Goal: Transaction & Acquisition: Purchase product/service

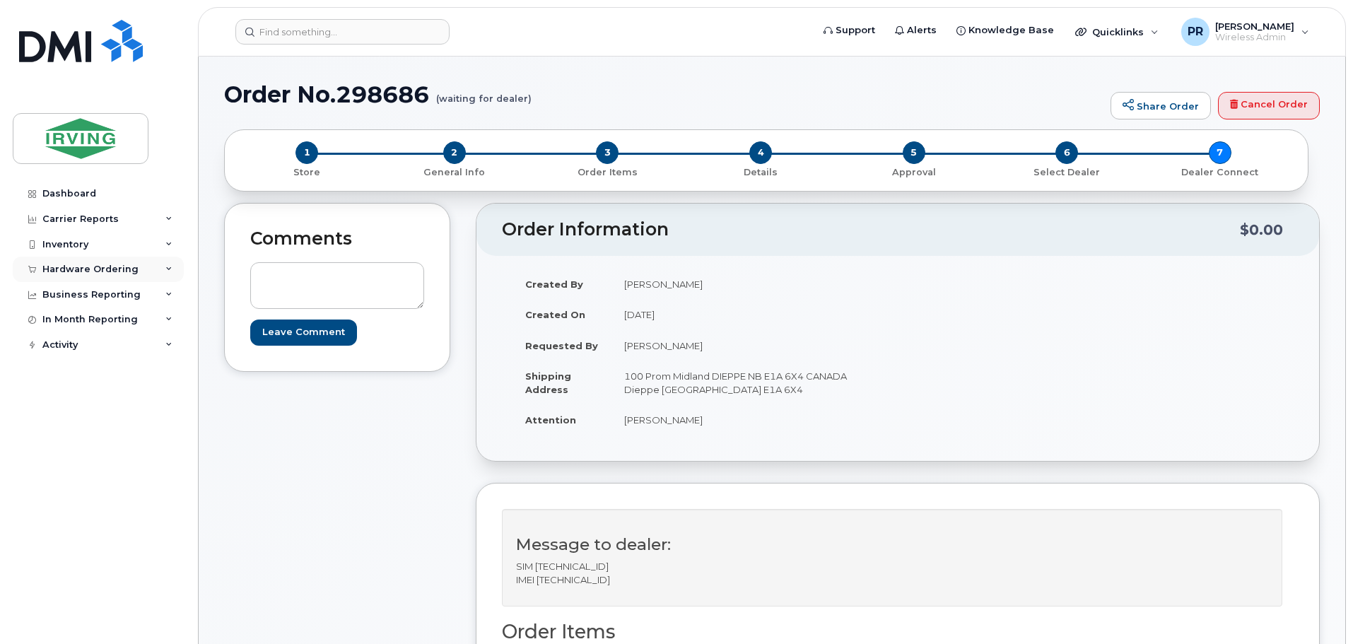
click at [82, 266] on div "Hardware Ordering" at bounding box center [90, 269] width 96 height 11
click at [74, 319] on div "Orders" at bounding box center [66, 322] width 35 height 13
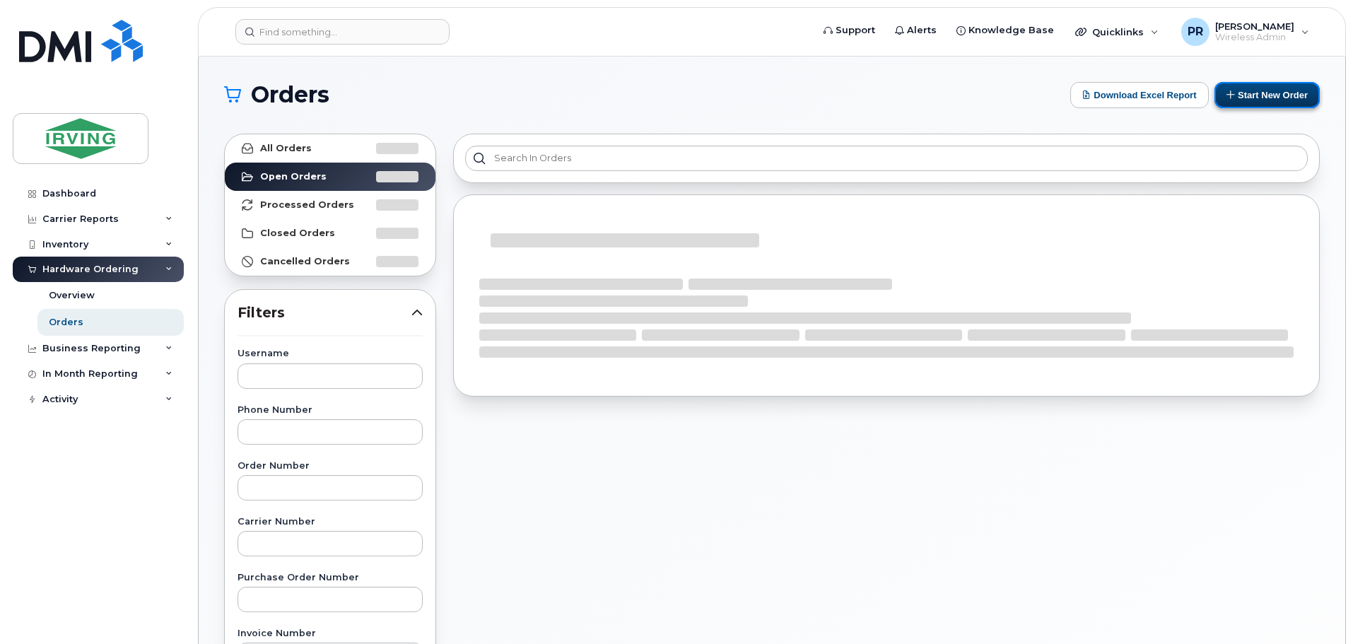
click at [1247, 88] on button "Start New Order" at bounding box center [1266, 95] width 105 height 26
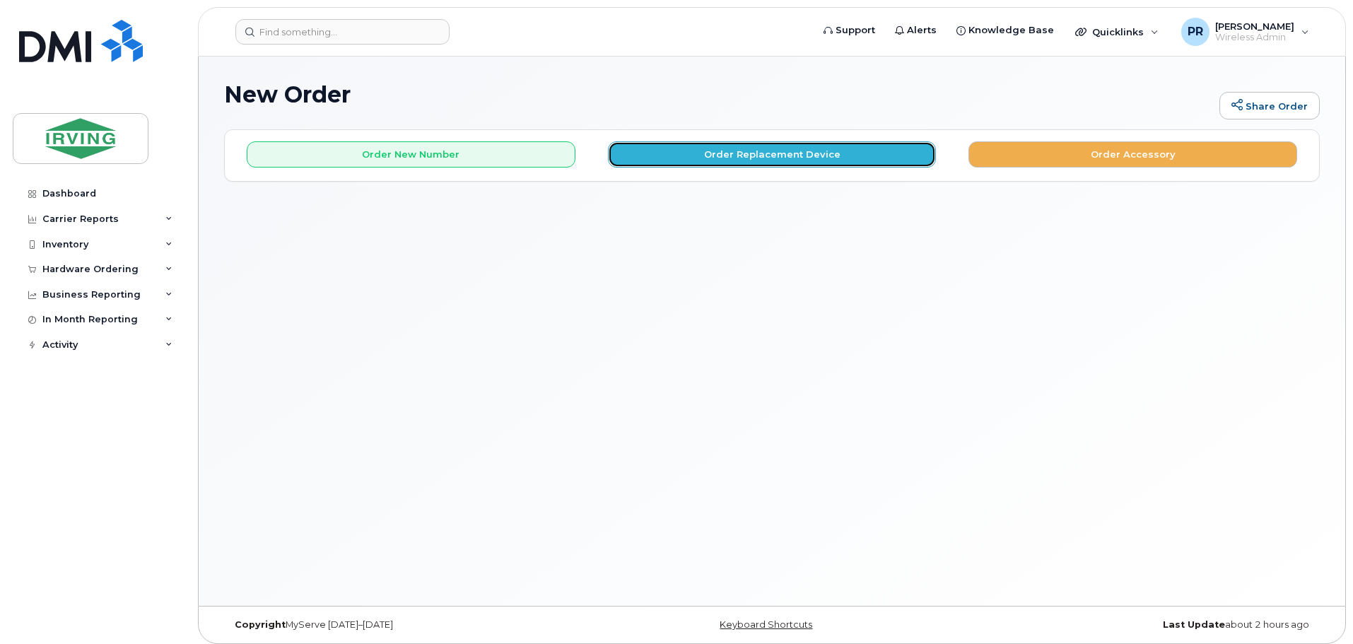
click at [703, 153] on button "Order Replacement Device" at bounding box center [772, 154] width 329 height 26
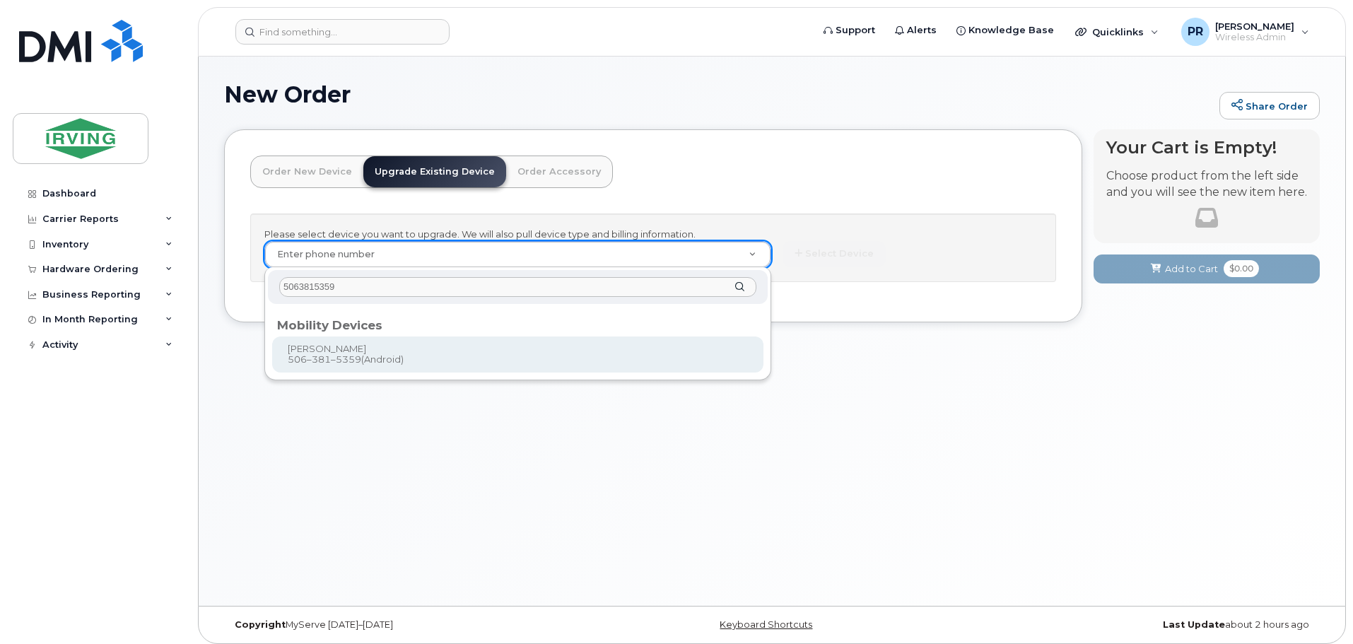
type input "5063815359"
type input "704139"
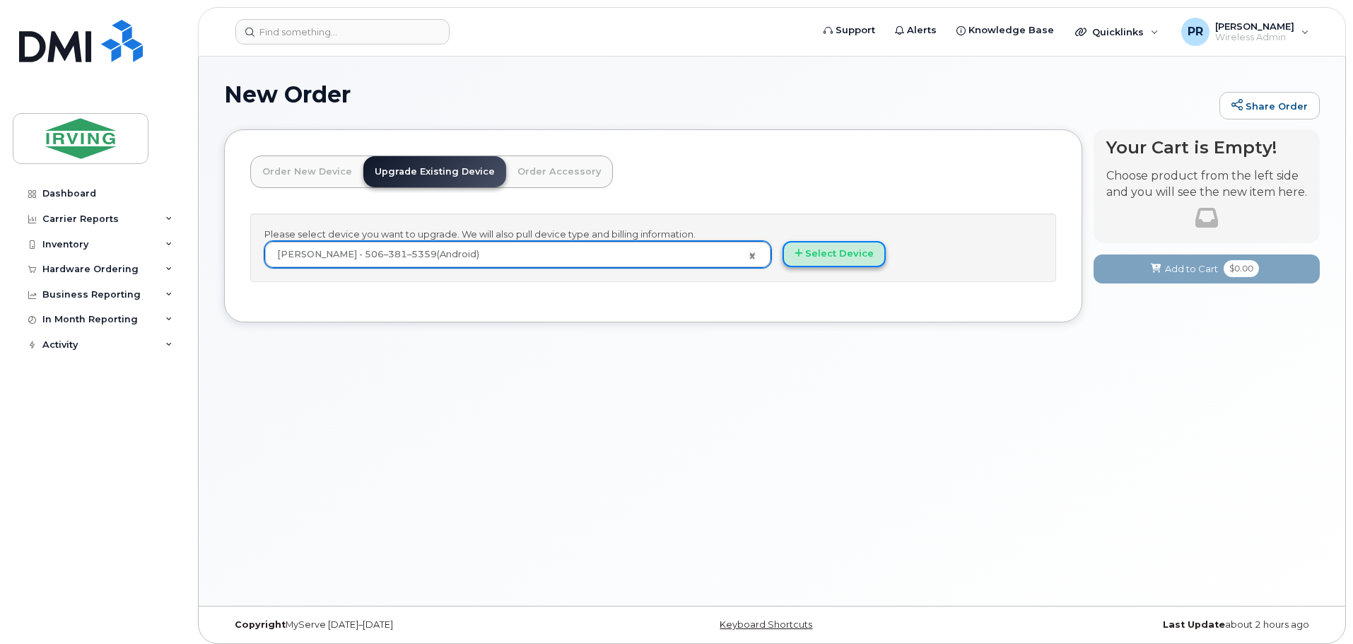
click at [850, 260] on button "Select Device" at bounding box center [833, 254] width 103 height 26
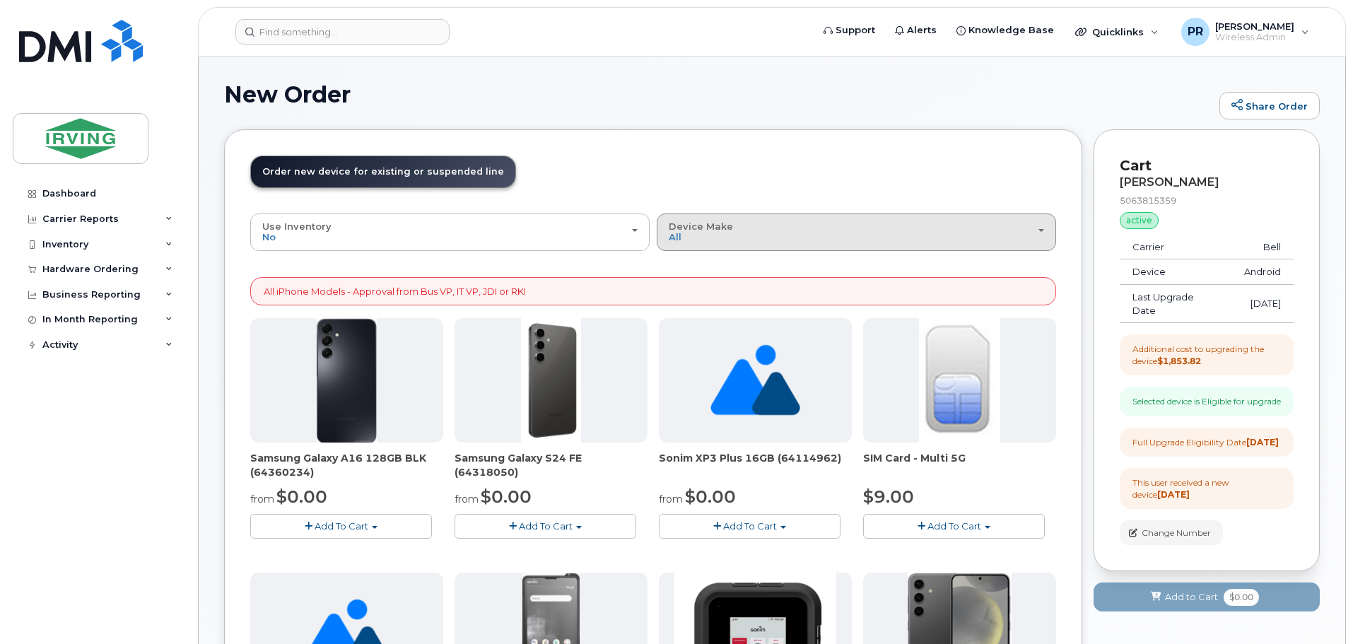
click at [695, 230] on span "Device Make" at bounding box center [701, 226] width 64 height 11
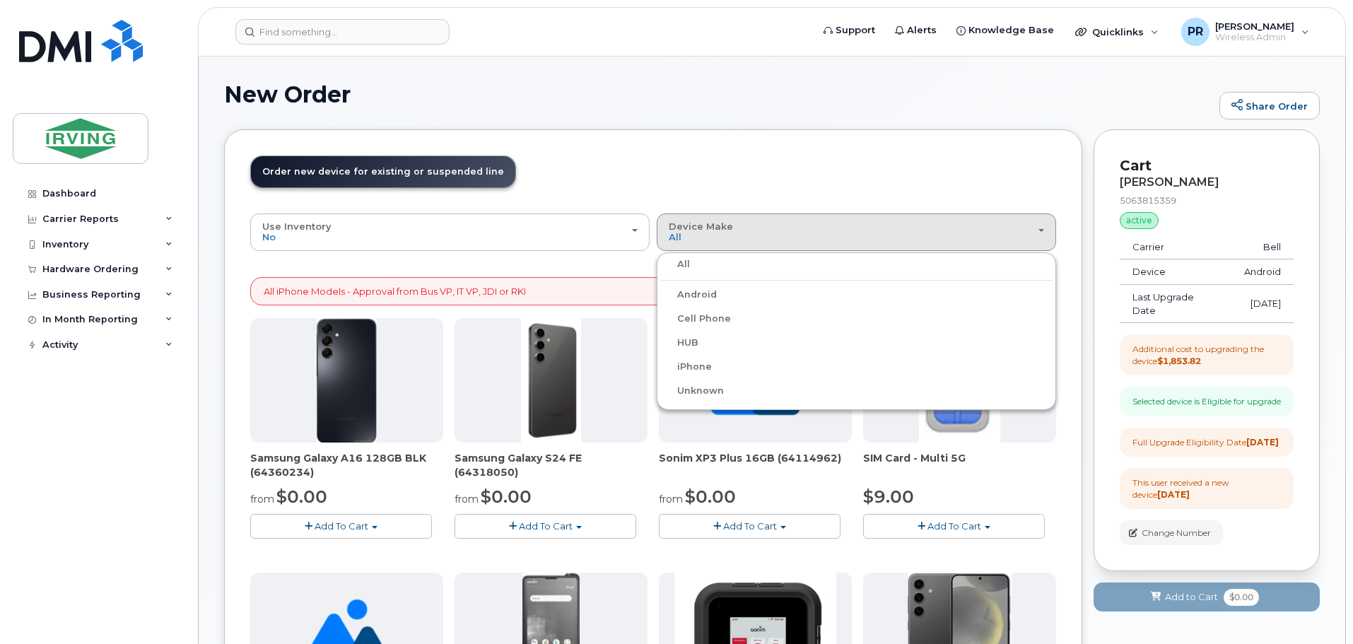
click at [703, 295] on label "Android" at bounding box center [688, 294] width 57 height 17
click at [0, 0] on input "Android" at bounding box center [0, 0] width 0 height 0
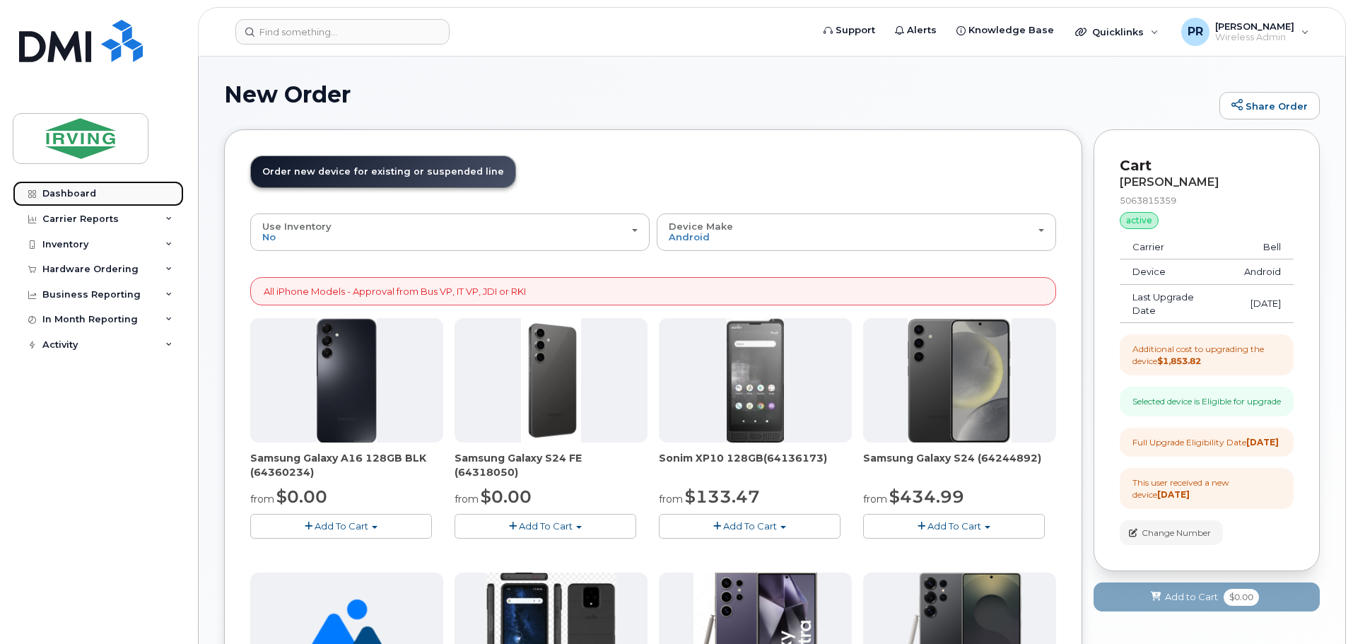
click at [78, 189] on div "Dashboard" at bounding box center [69, 193] width 54 height 11
